Goal: Task Accomplishment & Management: Use online tool/utility

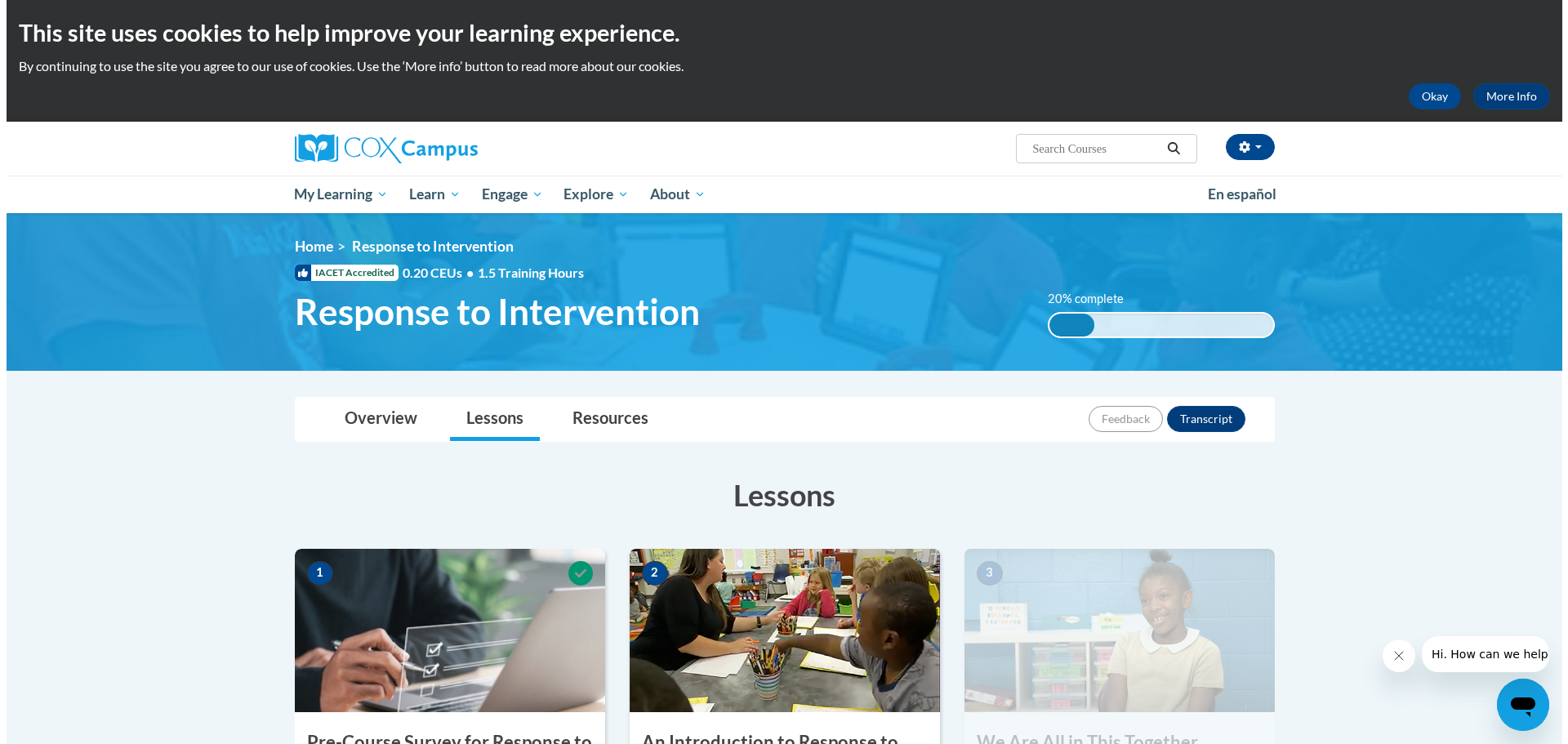
scroll to position [490, 0]
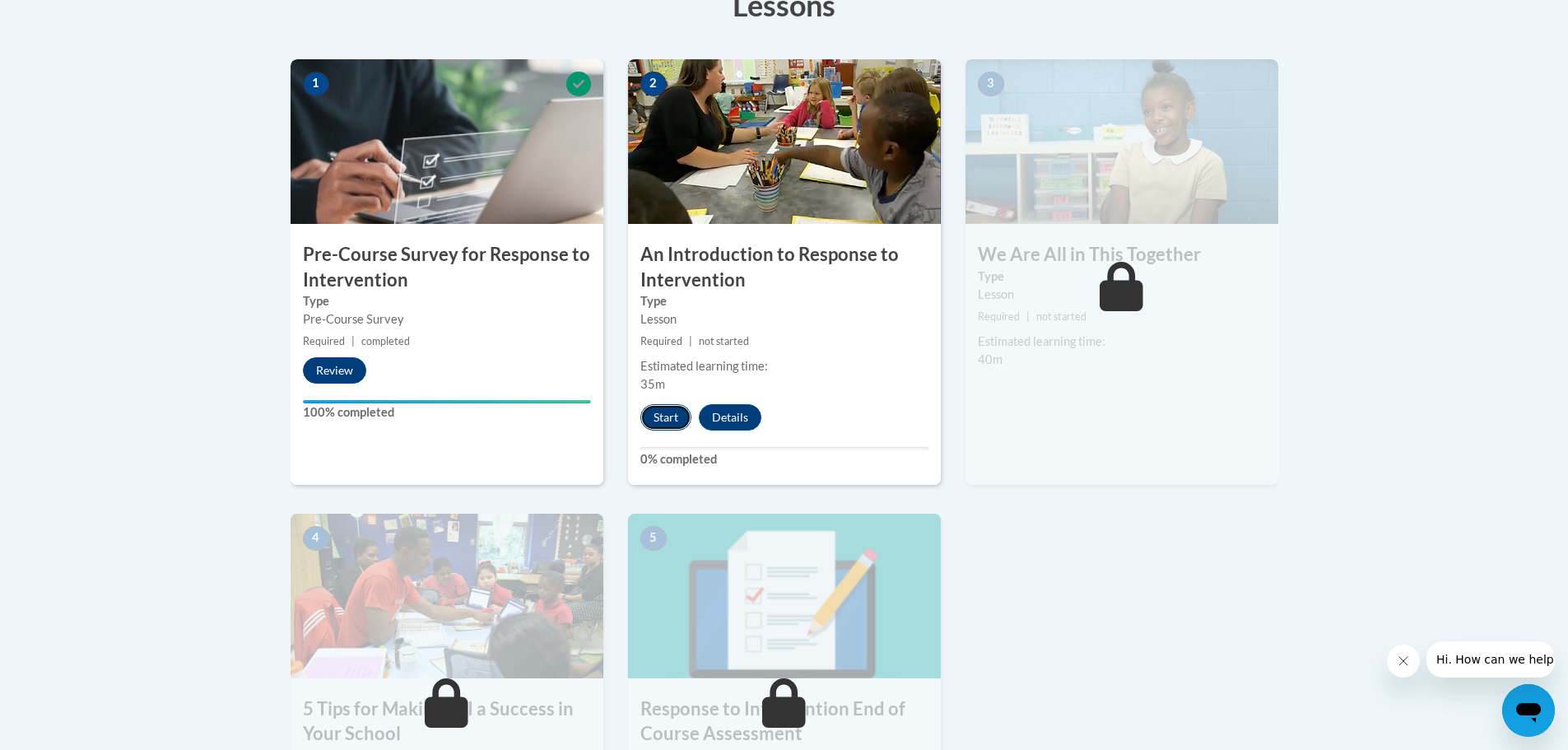
click at [655, 419] on button "Start" at bounding box center [665, 417] width 51 height 27
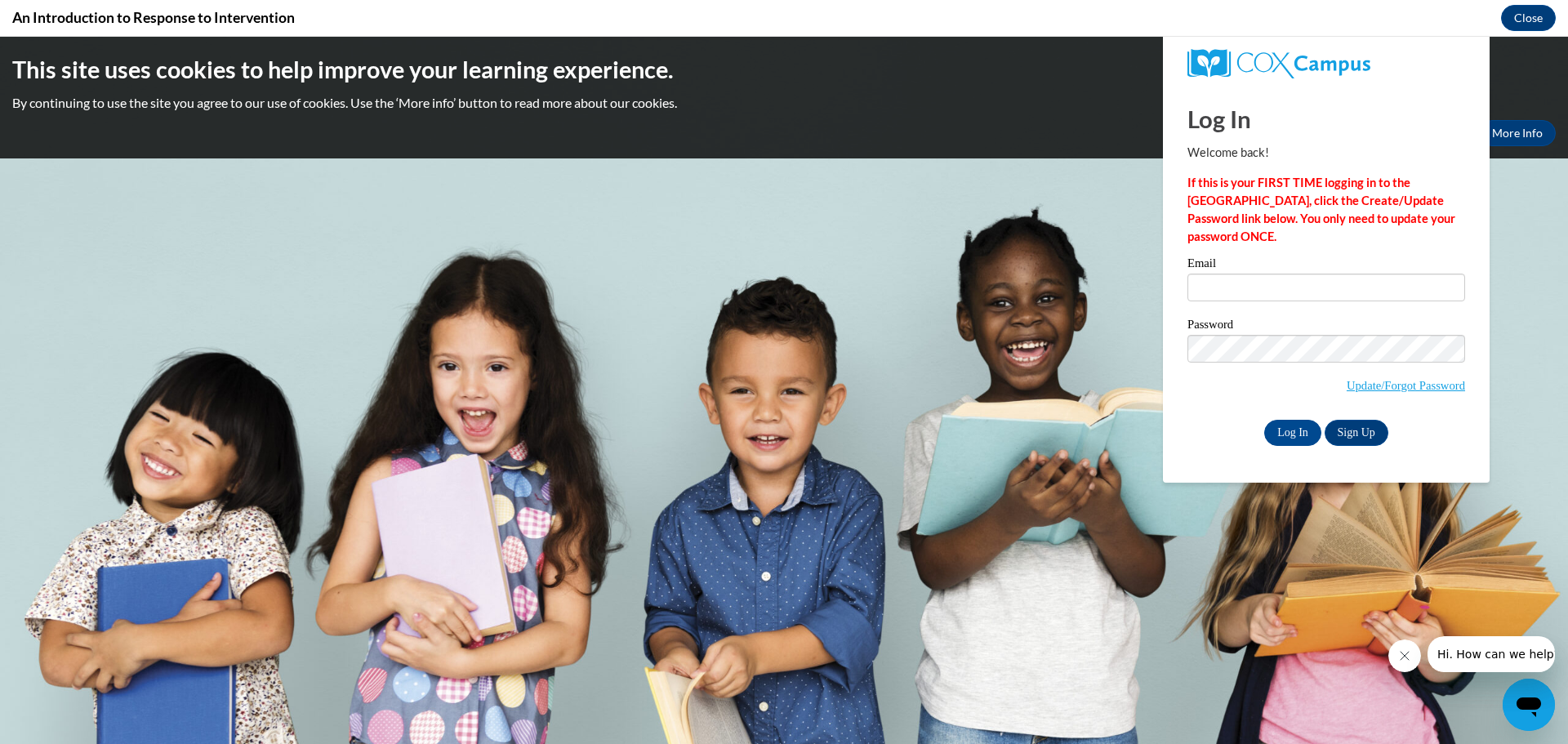
scroll to position [0, 0]
drag, startPoint x: 1240, startPoint y: 303, endPoint x: 1242, endPoint y: 292, distance: 11.2
click at [1240, 303] on div "Email" at bounding box center [1327, 285] width 278 height 56
click at [1238, 290] on input "Email" at bounding box center [1327, 288] width 278 height 28
type input "[EMAIL_ADDRESS][DOMAIN_NAME]"
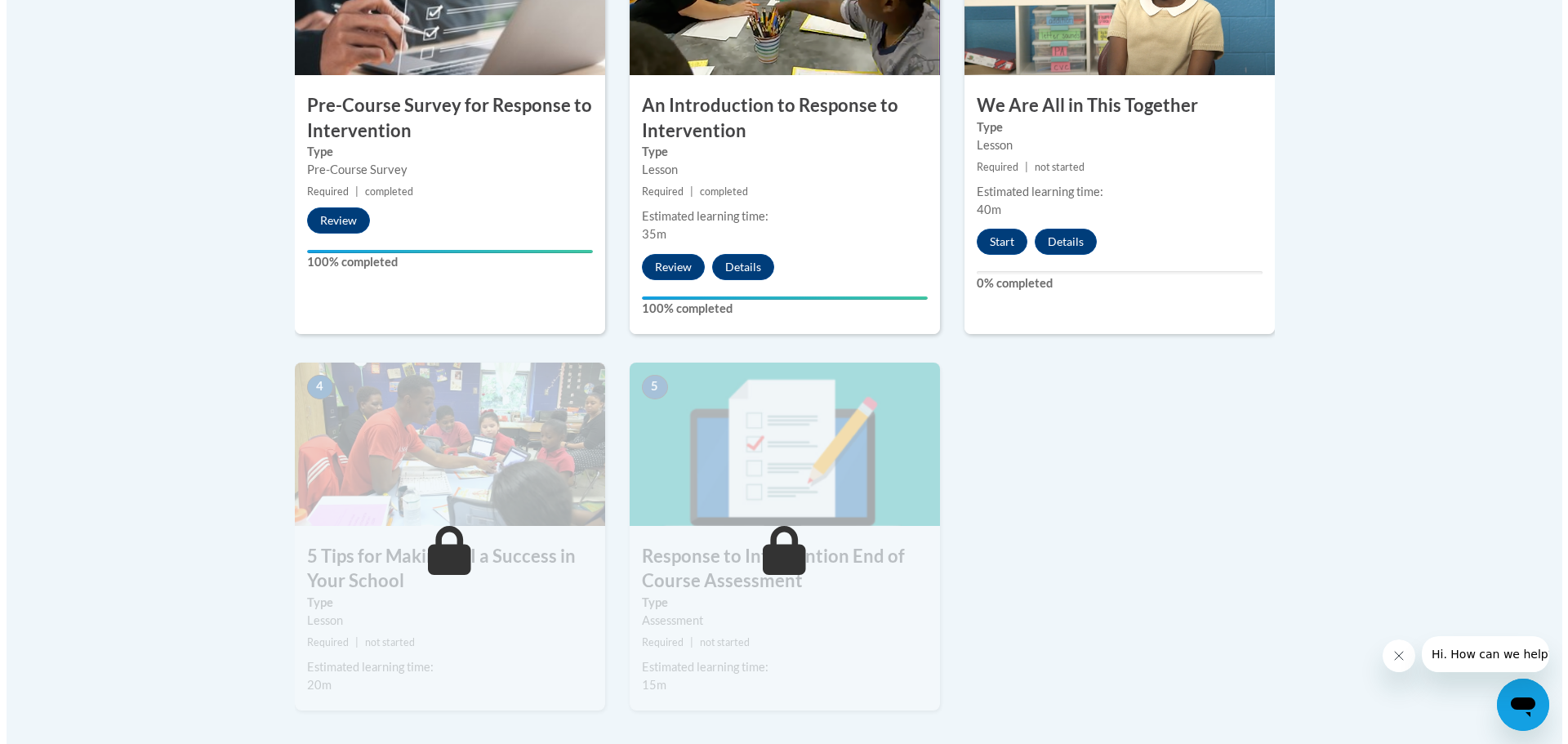
scroll to position [735, 0]
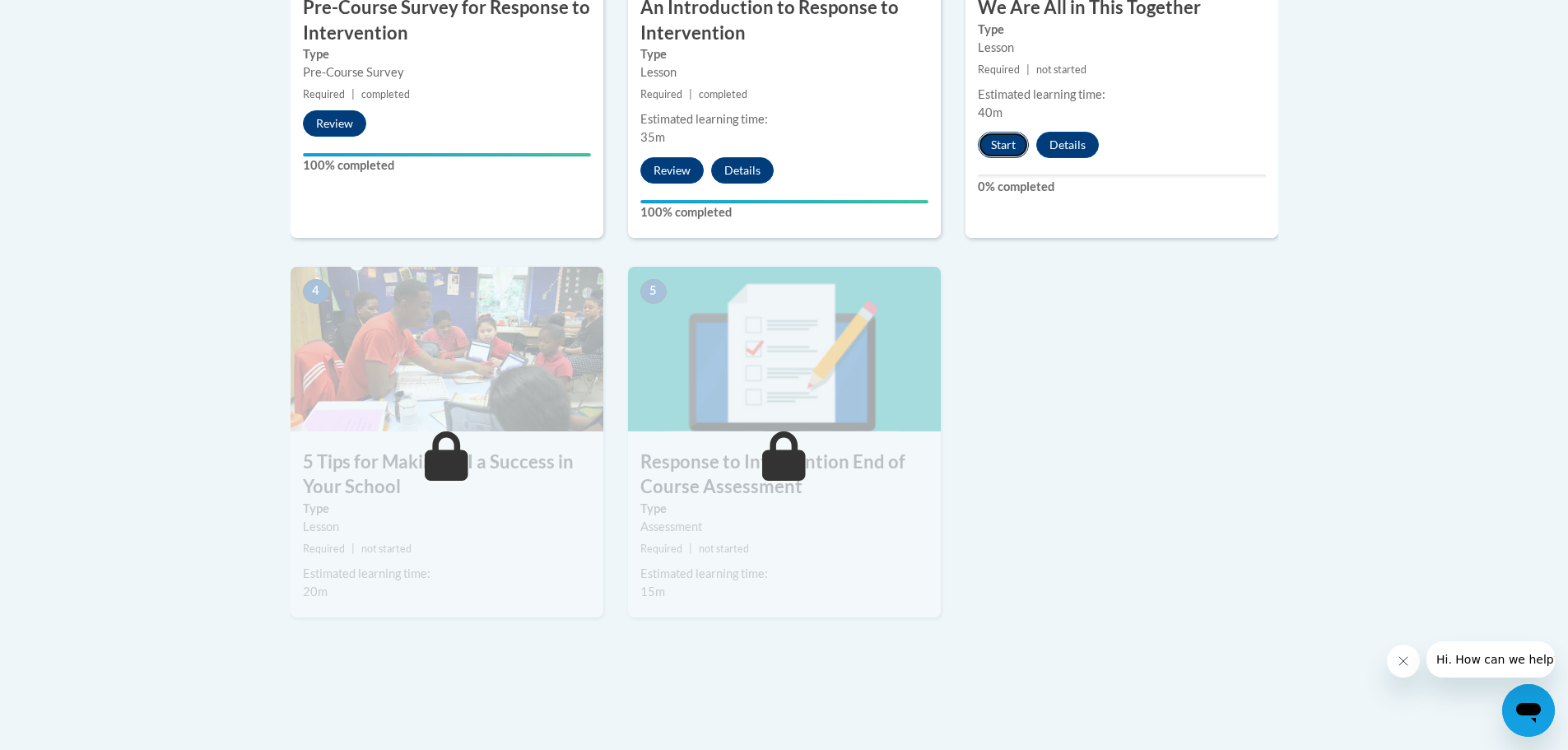
click at [1012, 149] on button "Start" at bounding box center [1003, 145] width 51 height 27
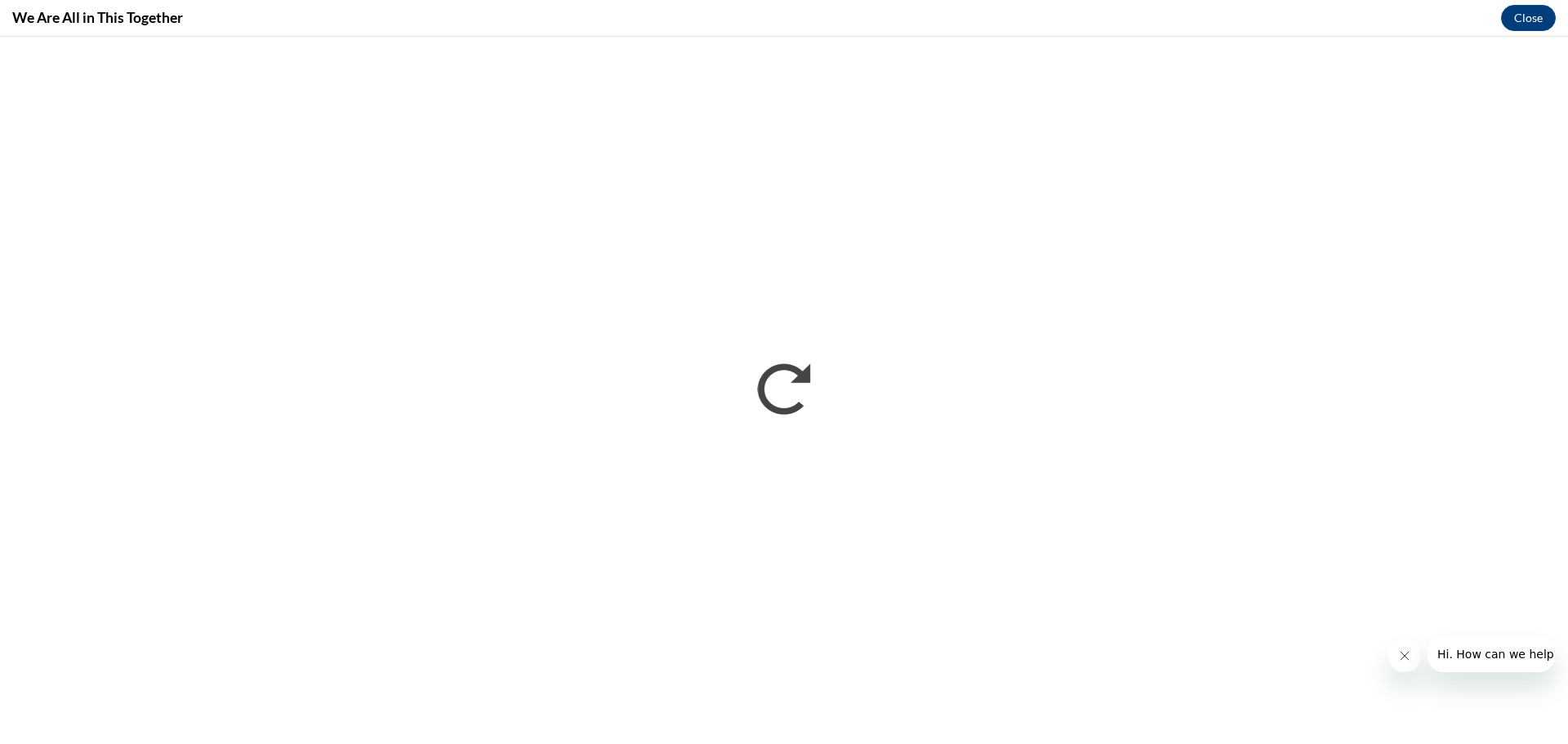
scroll to position [0, 0]
